Goal: Answer question/provide support

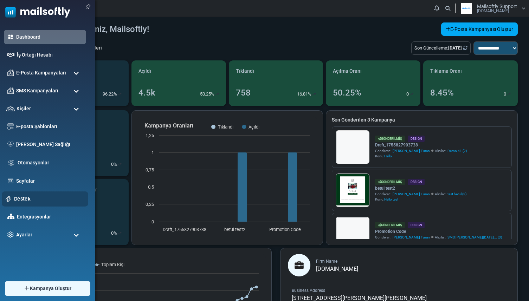
click at [25, 196] on link "Destek" at bounding box center [49, 199] width 70 height 8
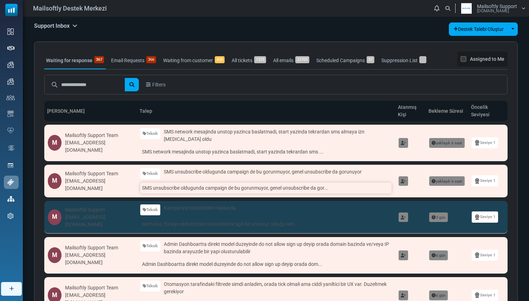
click at [202, 188] on link "SMS unsubscribe oldugunda campaign de bu gorunmuyor, genel unsubscribe da gor..." at bounding box center [265, 188] width 251 height 11
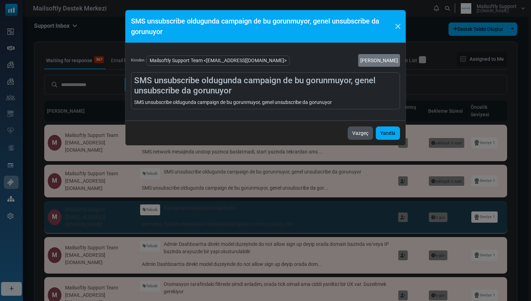
click at [366, 133] on button "Vazgeç" at bounding box center [360, 132] width 25 height 13
